Goal: Task Accomplishment & Management: Understand process/instructions

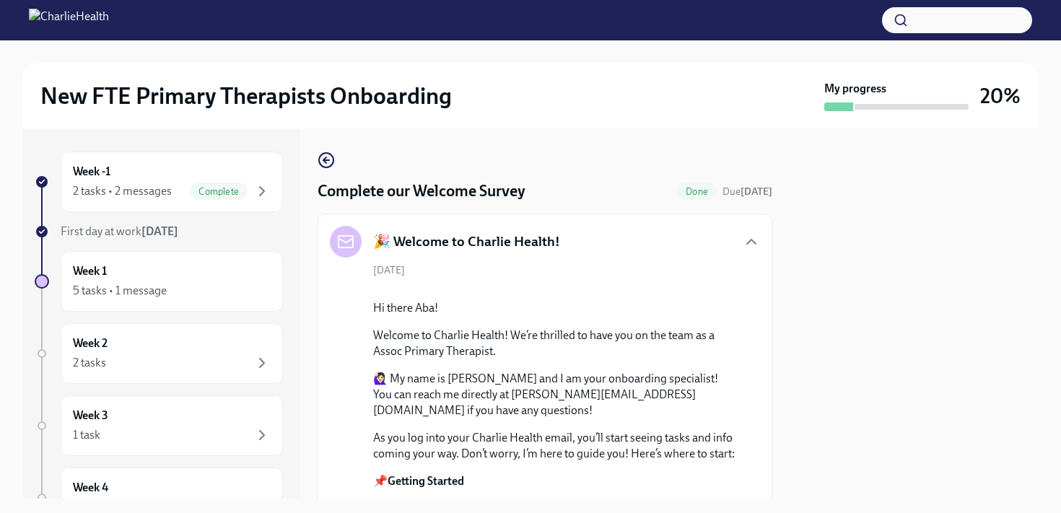
scroll to position [927, 0]
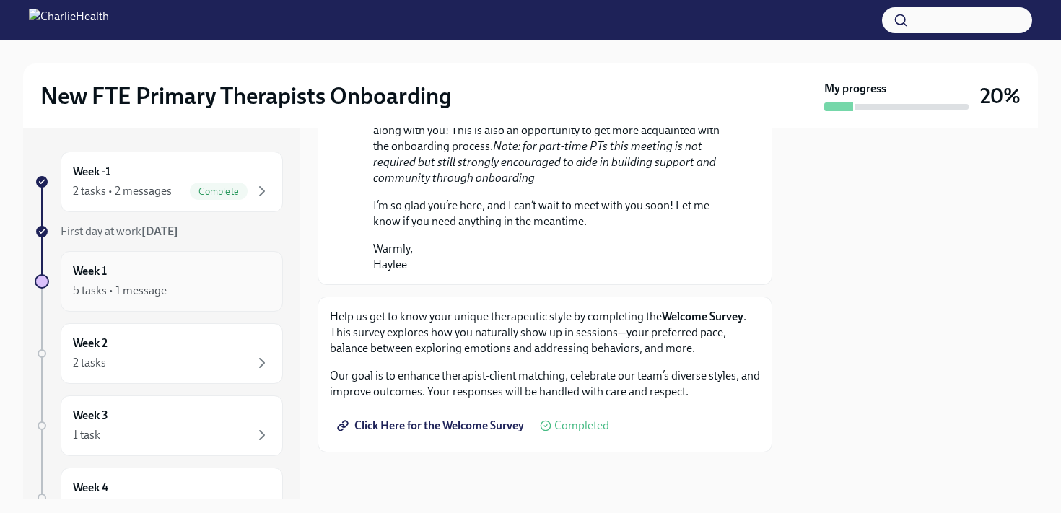
click at [236, 300] on div "Week 1 5 tasks • 1 message" at bounding box center [172, 281] width 222 height 61
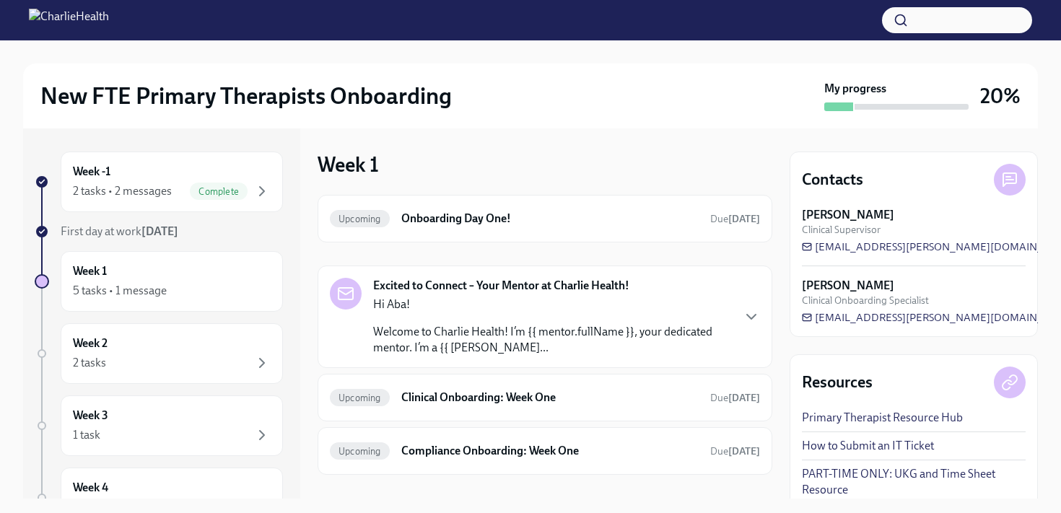
click at [736, 319] on div "Excited to Connect – Your Mentor at Charlie Health! Hi Aba! Welcome to Charlie …" at bounding box center [545, 317] width 430 height 78
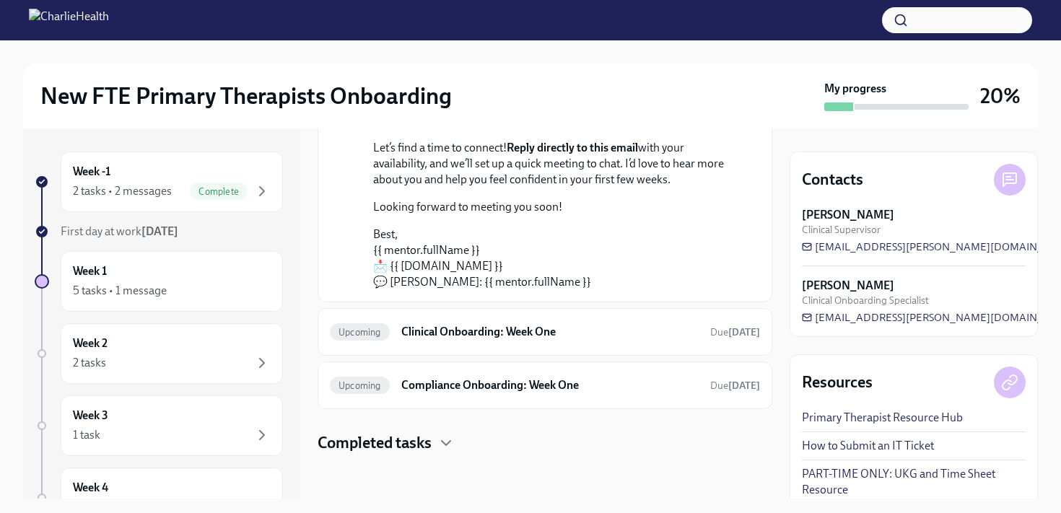
scroll to position [305, 0]
click at [1047, 311] on div "New FTE Primary Therapists Onboarding My progress 20% Week -1 2 tasks • 2 messa…" at bounding box center [530, 269] width 1061 height 458
click at [238, 372] on div "Week 2 2 tasks" at bounding box center [172, 353] width 222 height 61
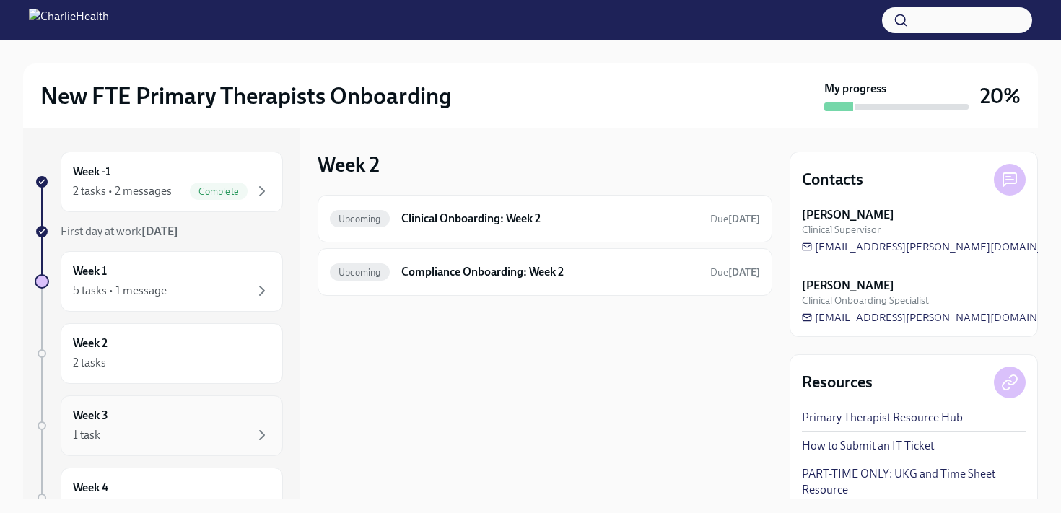
click at [225, 414] on div "Week 3 1 task" at bounding box center [172, 426] width 198 height 36
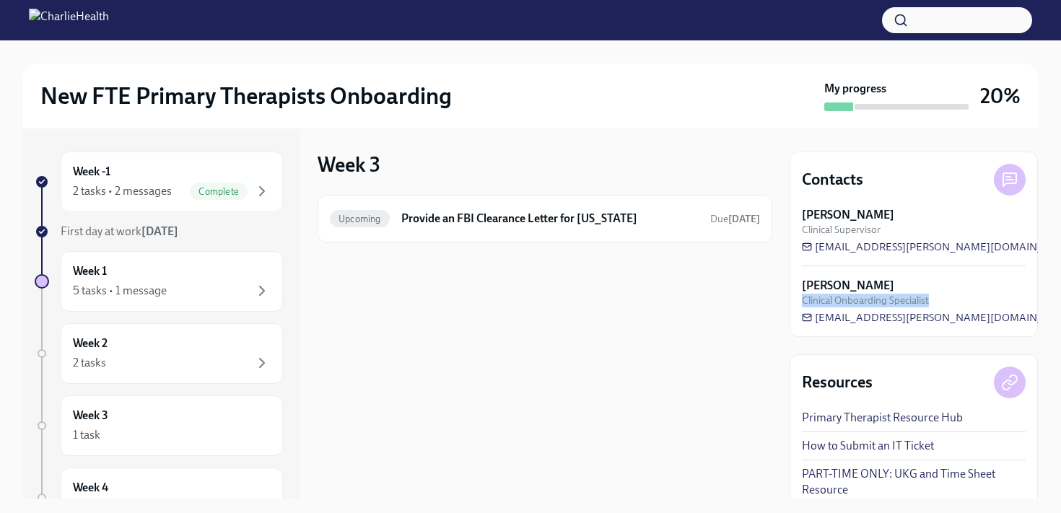
drag, startPoint x: 1041, startPoint y: 288, endPoint x: 1041, endPoint y: 329, distance: 41.1
click at [1042, 326] on div "New FTE Primary Therapists Onboarding My progress 20% Week -1 2 tasks • 2 messa…" at bounding box center [530, 269] width 1061 height 458
click at [134, 480] on div "Week 4 1 task" at bounding box center [172, 498] width 198 height 36
drag, startPoint x: 349, startPoint y: 411, endPoint x: 366, endPoint y: 454, distance: 45.7
click at [366, 454] on div "Week 4 Upcoming Provide an FBI Clearance Letter for [US_STATE] Due [DATE]" at bounding box center [545, 313] width 455 height 370
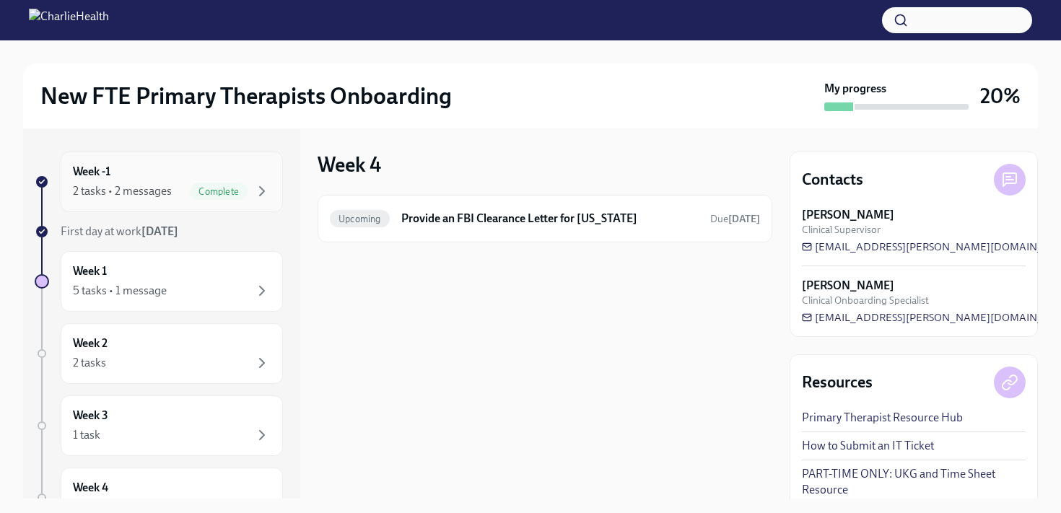
click at [184, 185] on div "2 tasks • 2 messages Complete" at bounding box center [172, 191] width 198 height 17
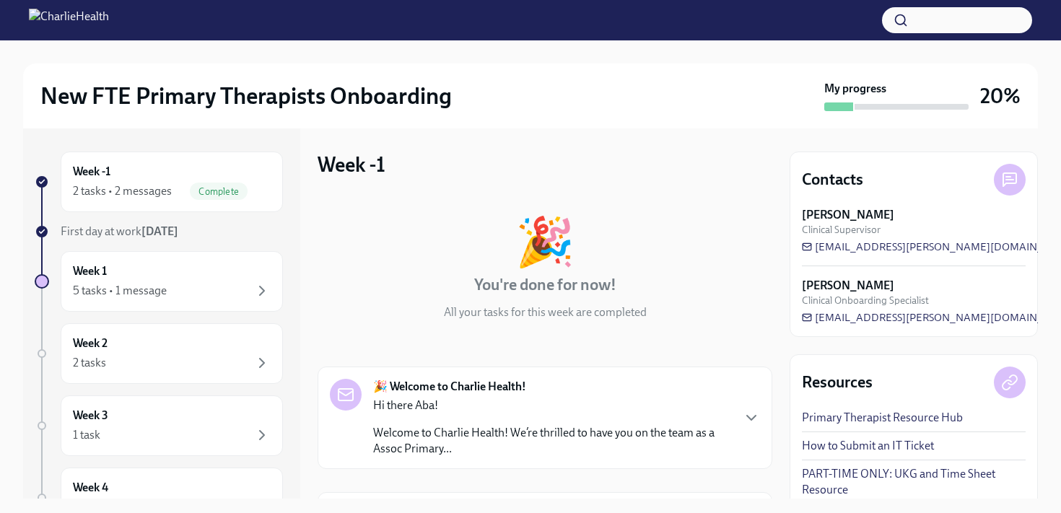
click at [729, 419] on div "Hi there Aba! Welcome to Charlie Health! We’re thrilled to have you on the team…" at bounding box center [552, 427] width 358 height 59
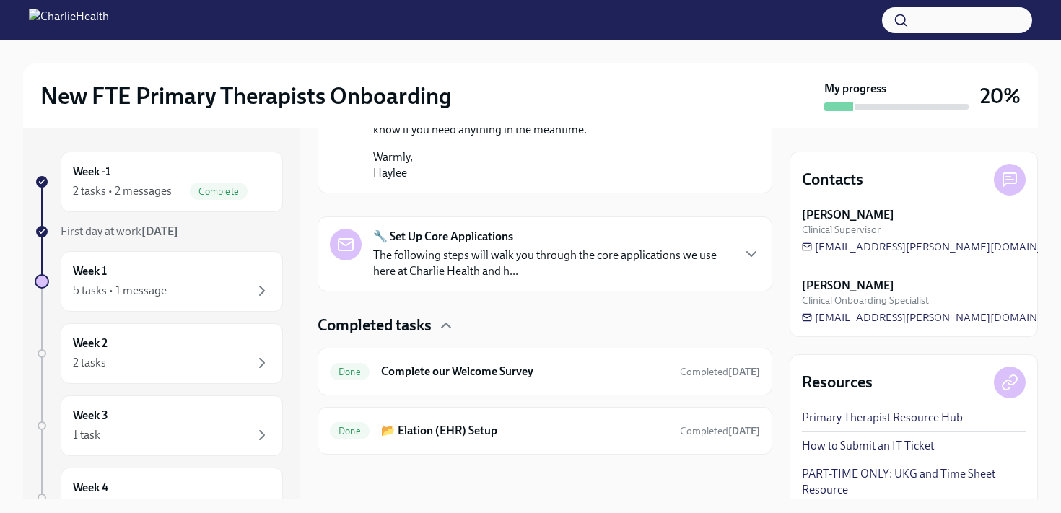
scroll to position [1068, 0]
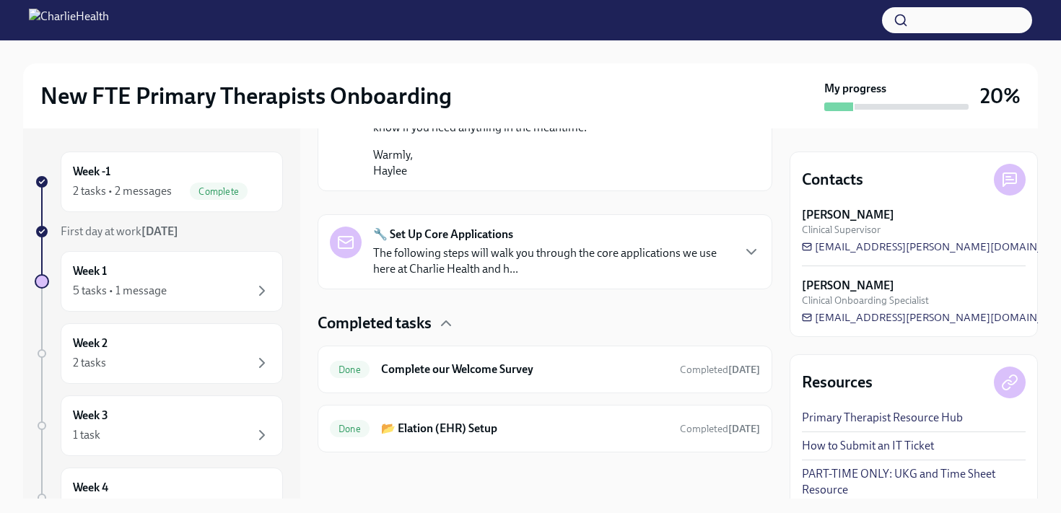
click at [745, 277] on div "🔧 Set Up Core Applications The following steps will walk you through the core a…" at bounding box center [545, 252] width 430 height 51
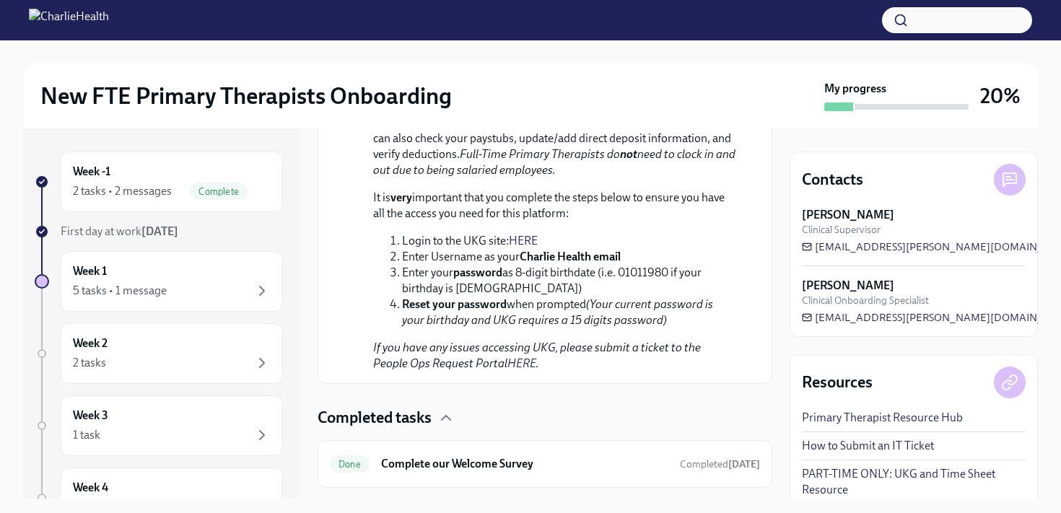
scroll to position [2050, 0]
